Goal: Navigation & Orientation: Understand site structure

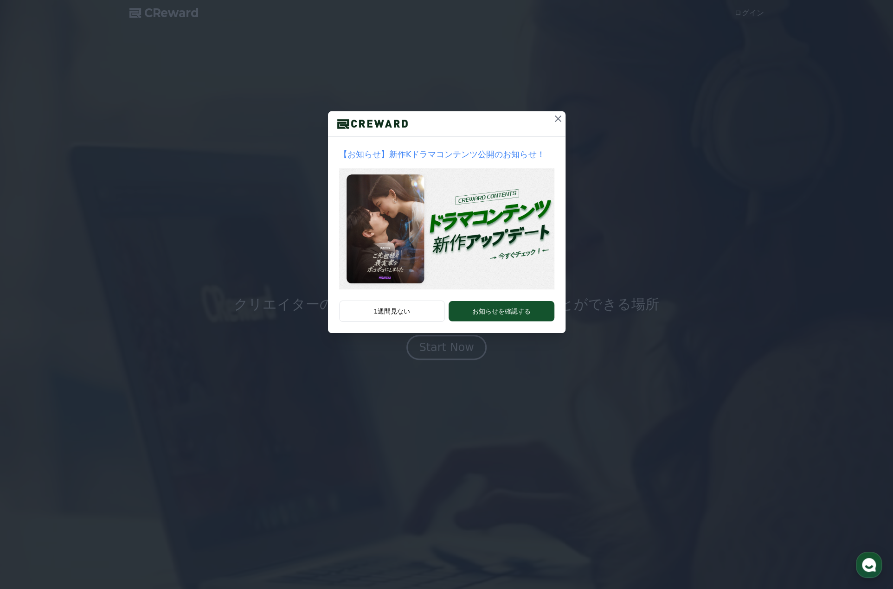
click at [555, 123] on icon at bounding box center [558, 118] width 11 height 11
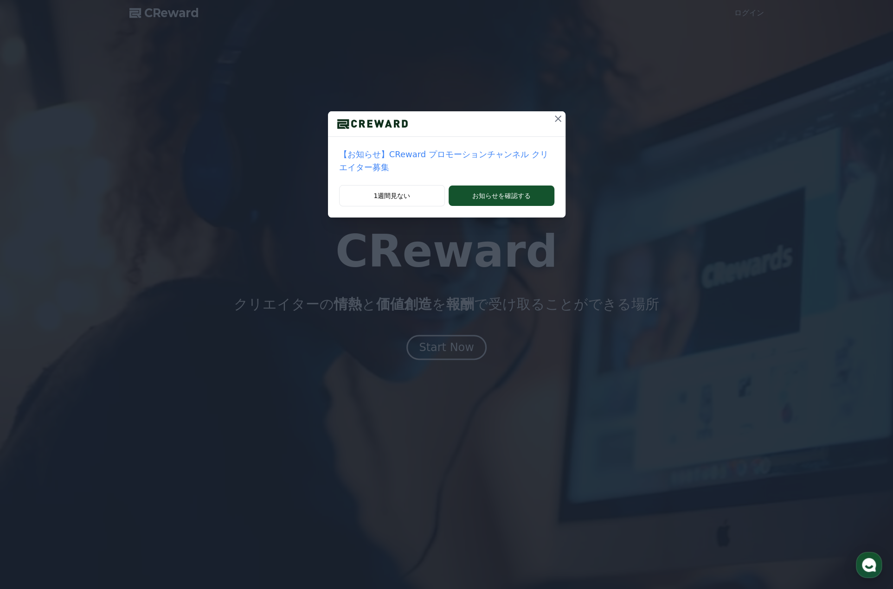
drag, startPoint x: 547, startPoint y: 116, endPoint x: 543, endPoint y: 118, distance: 5.4
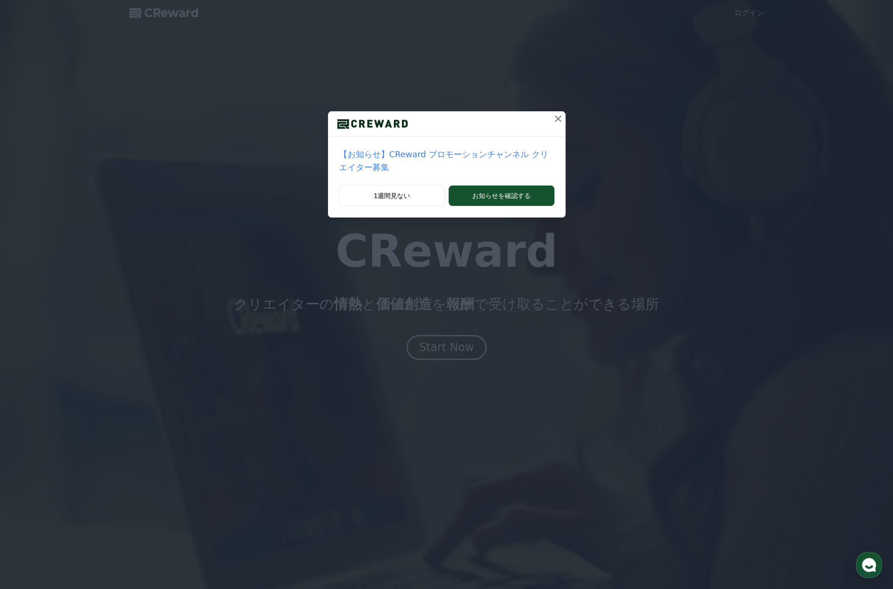
click at [551, 118] on button at bounding box center [558, 118] width 15 height 15
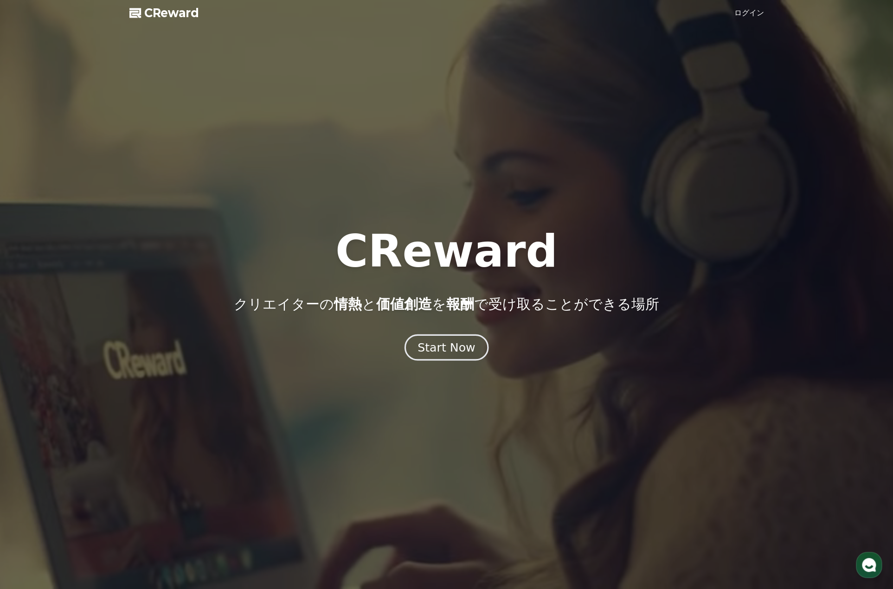
click at [450, 348] on div "Start Now" at bounding box center [447, 348] width 58 height 16
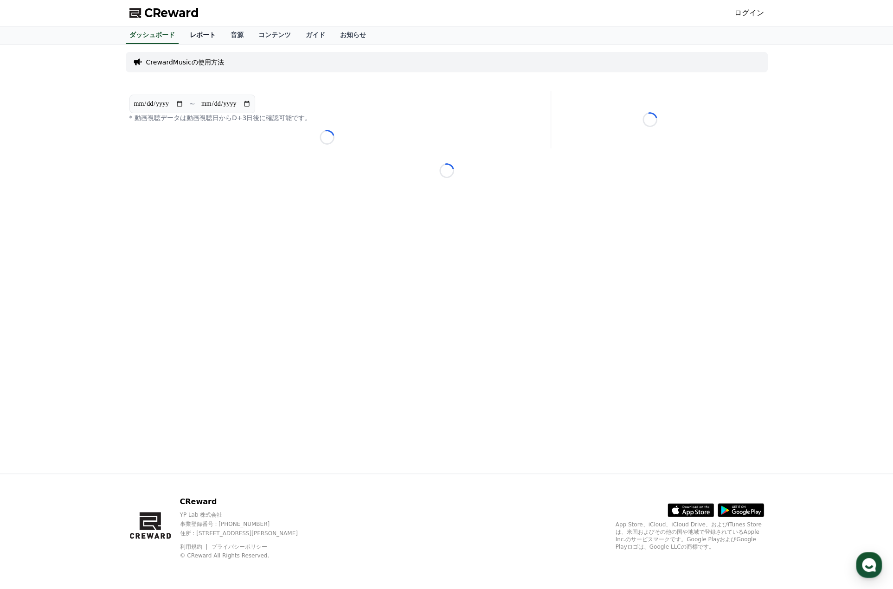
click at [194, 31] on link "レポート" at bounding box center [202, 35] width 41 height 18
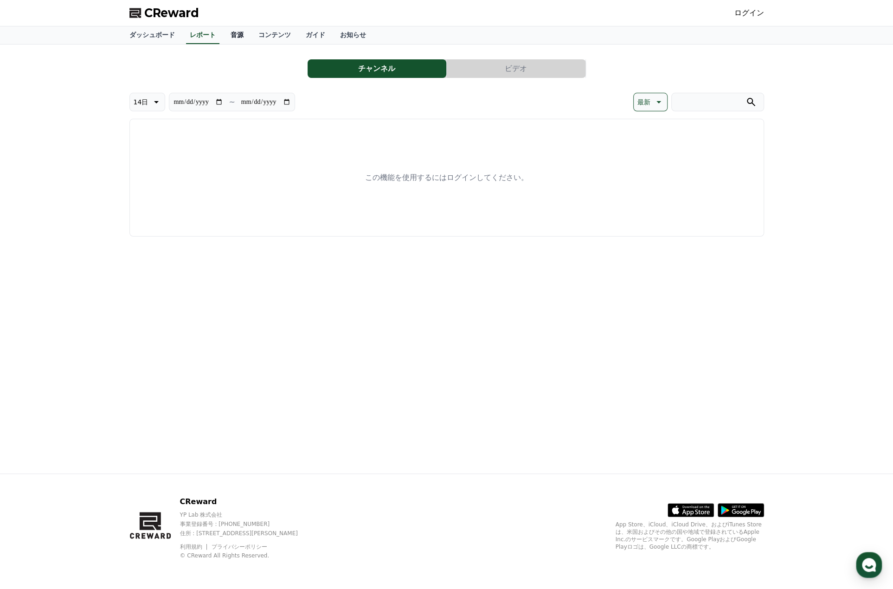
click at [223, 30] on link "音源" at bounding box center [237, 35] width 28 height 18
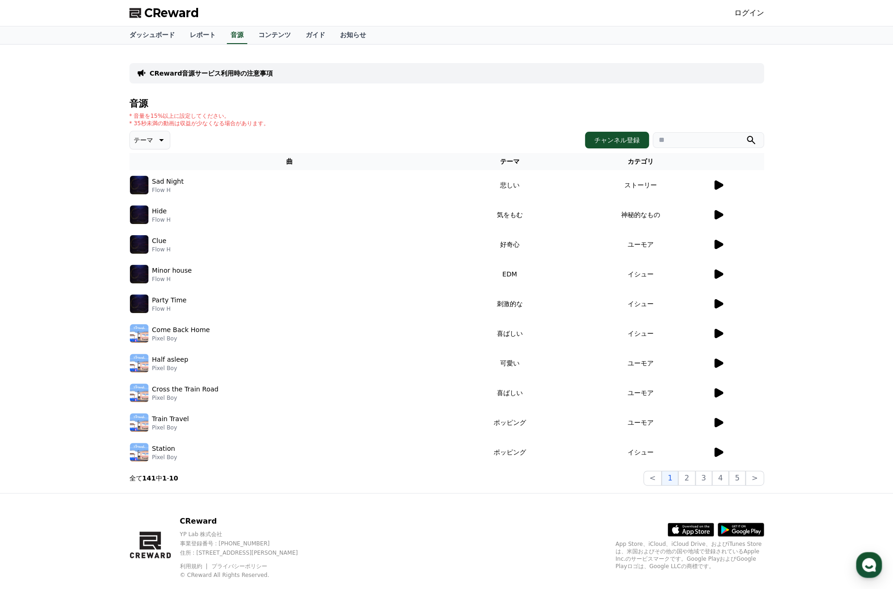
click at [719, 184] on icon at bounding box center [719, 184] width 9 height 9
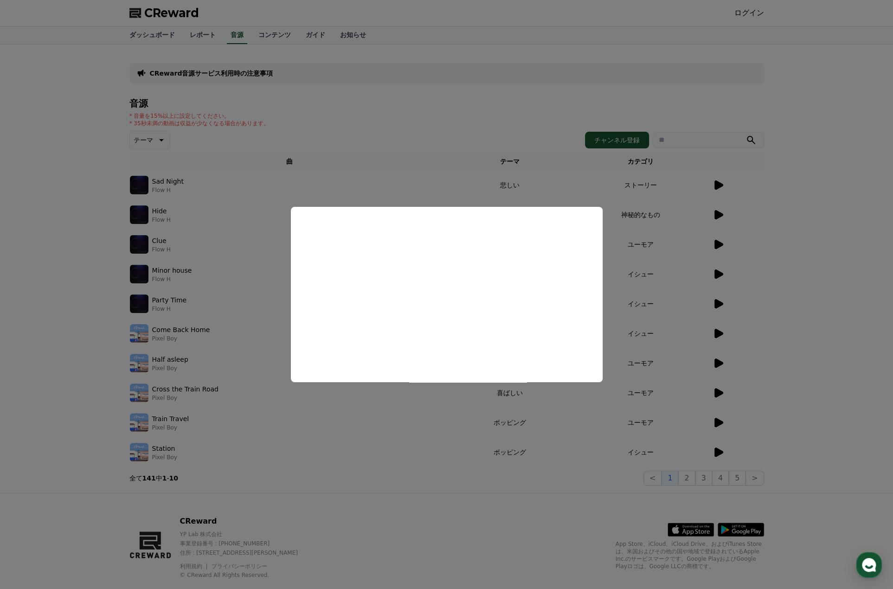
click at [270, 322] on button "close modal" at bounding box center [446, 294] width 893 height 589
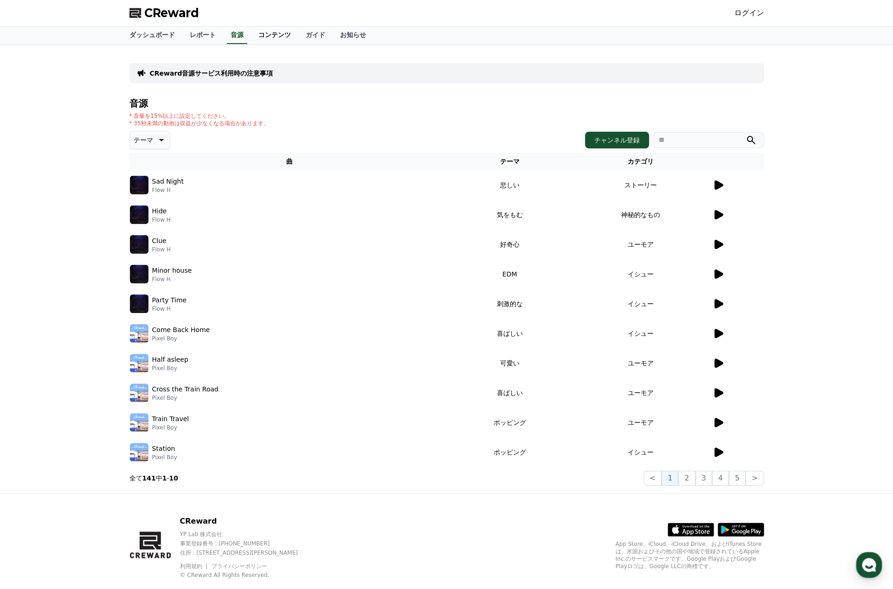
click at [257, 32] on link "コンテンツ" at bounding box center [274, 35] width 47 height 18
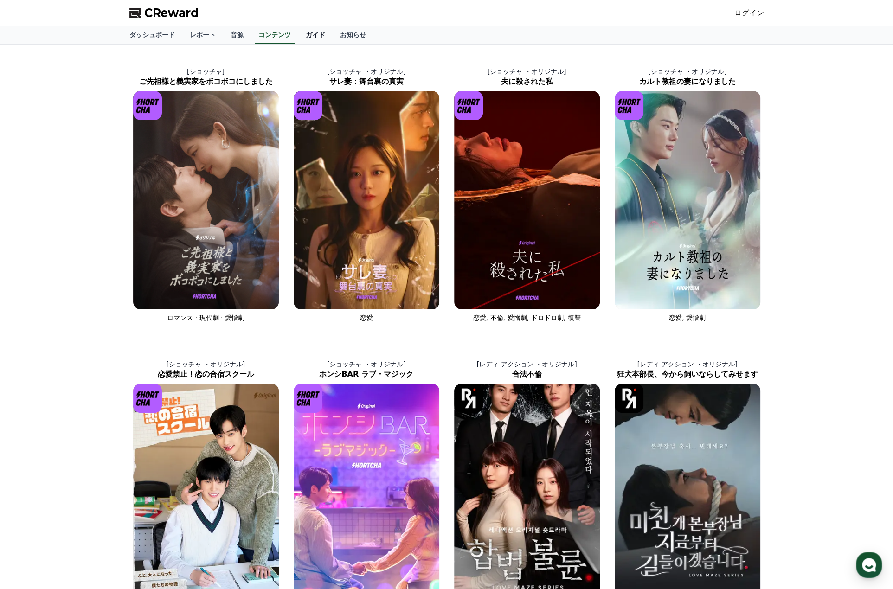
click at [298, 39] on link "ガイド" at bounding box center [315, 35] width 34 height 18
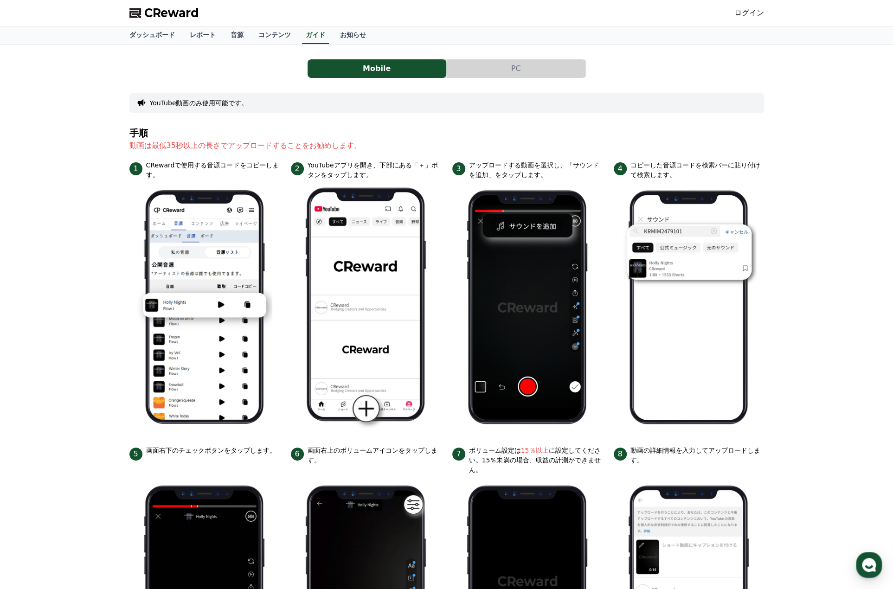
click at [521, 67] on button "PC" at bounding box center [516, 68] width 139 height 19
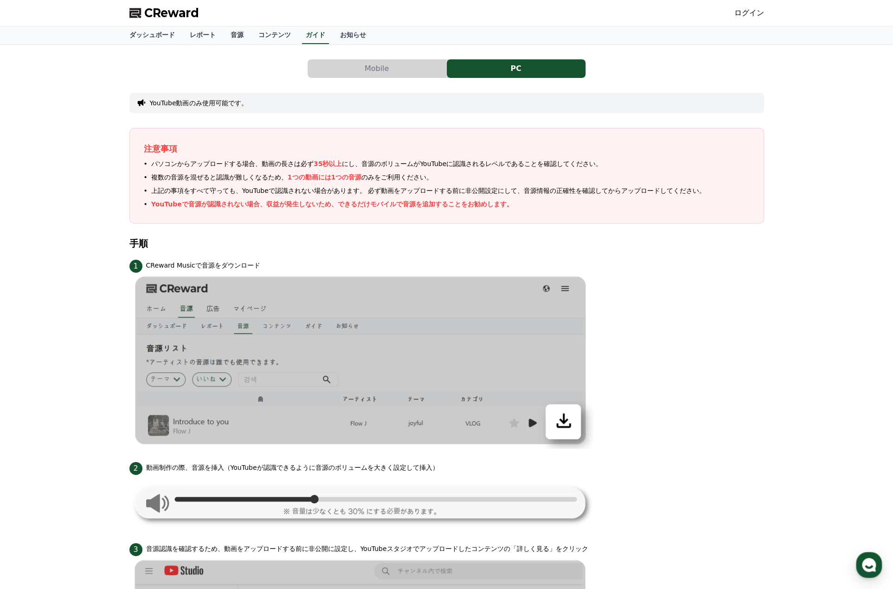
click at [521, 67] on button "PC" at bounding box center [516, 68] width 139 height 19
click at [366, 67] on button "Mobile" at bounding box center [377, 68] width 139 height 19
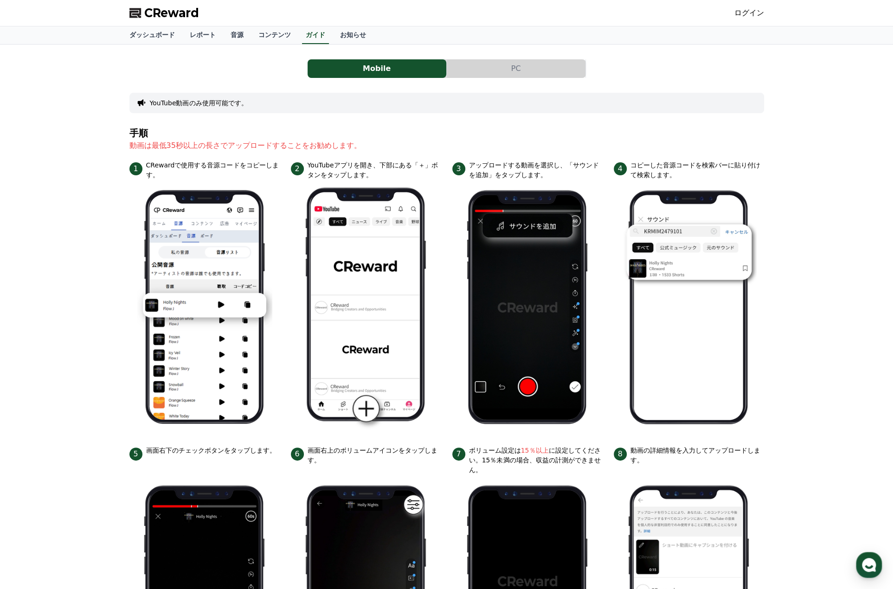
click at [199, 103] on button "YouTube動画のみ使用可能です。" at bounding box center [199, 102] width 98 height 9
click at [333, 30] on link "お知らせ" at bounding box center [353, 35] width 41 height 18
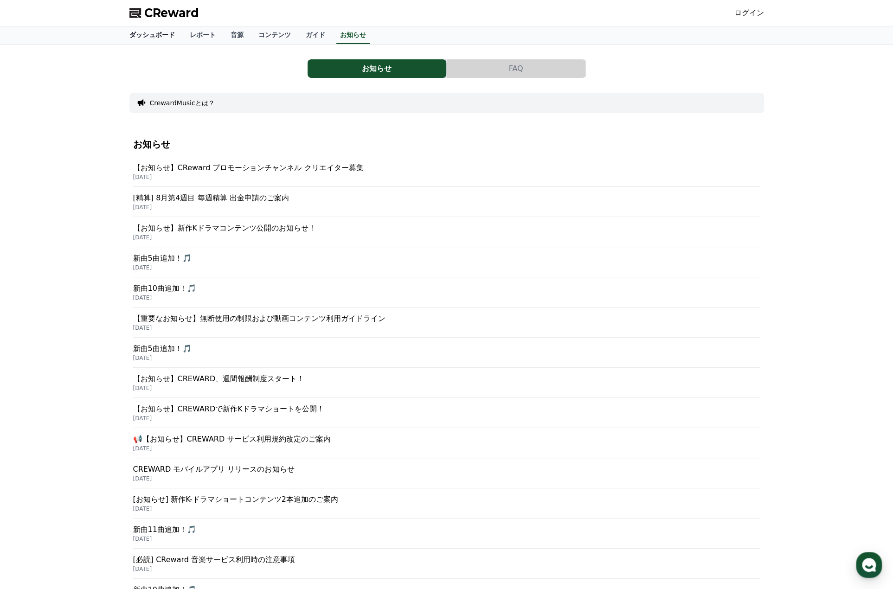
click at [158, 29] on link "ダッシュボード" at bounding box center [152, 35] width 60 height 18
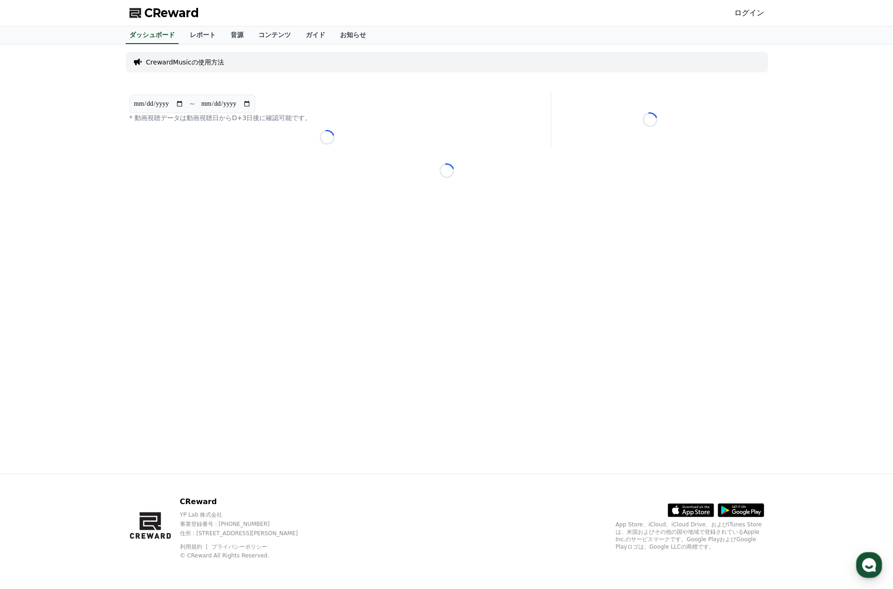
click at [322, 249] on div "**********" at bounding box center [447, 259] width 650 height 429
